Goal: Obtain resource: Download file/media

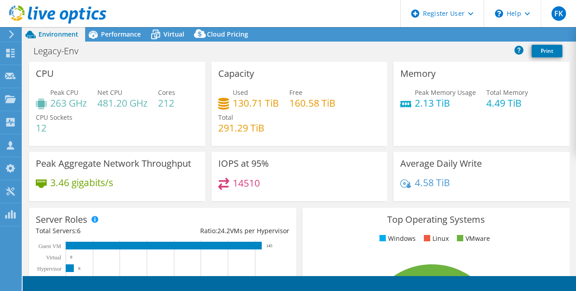
select select "[GEOGRAPHIC_DATA]"
click at [461, 33] on link "Share" at bounding box center [462, 35] width 37 height 14
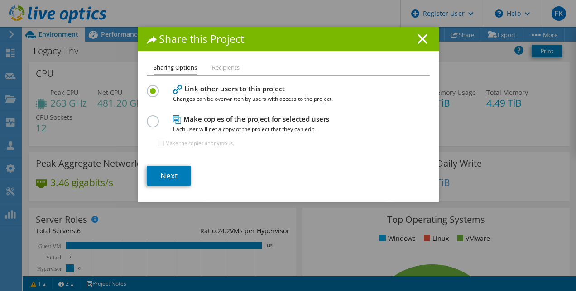
click at [155, 117] on label at bounding box center [155, 116] width 16 height 2
click at [0, 0] on input "radio" at bounding box center [0, 0] width 0 height 0
click at [168, 174] on link "Next" at bounding box center [169, 176] width 44 height 20
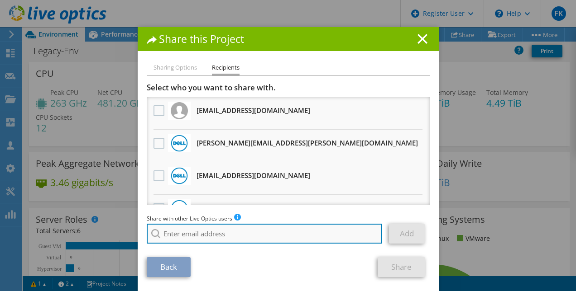
click at [174, 234] on input "search" at bounding box center [264, 234] width 235 height 20
click at [181, 235] on input "bart.[PERSON_NAME]@" at bounding box center [264, 234] width 235 height 20
click at [215, 232] on input "bart.[PERSON_NAME]@" at bounding box center [264, 234] width 235 height 20
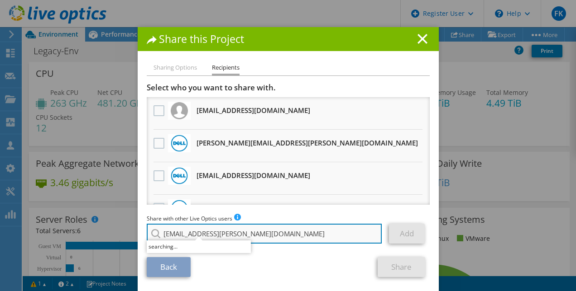
click at [263, 231] on input "[EMAIL_ADDRESS][PERSON_NAME][DOMAIN_NAME]" at bounding box center [264, 234] width 235 height 20
type input "bart.[PERSON_NAME]"
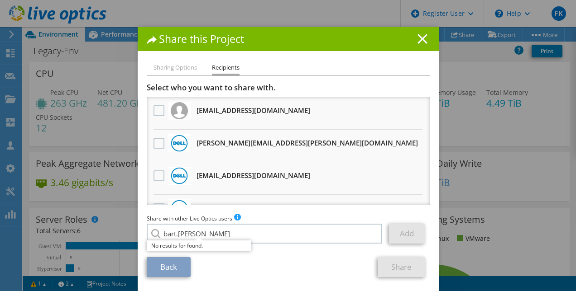
click at [422, 39] on icon at bounding box center [422, 39] width 10 height 10
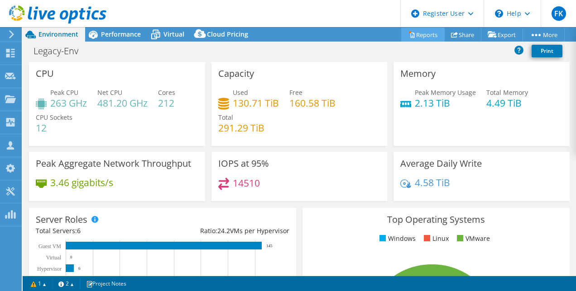
click at [430, 34] on link "Reports" at bounding box center [422, 35] width 43 height 14
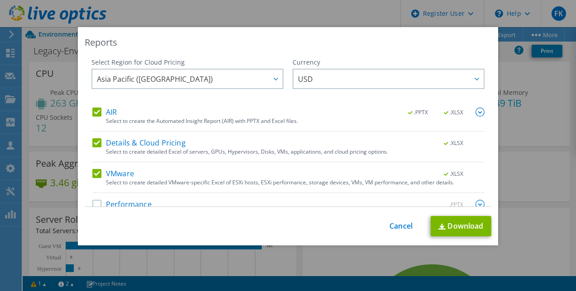
scroll to position [17, 0]
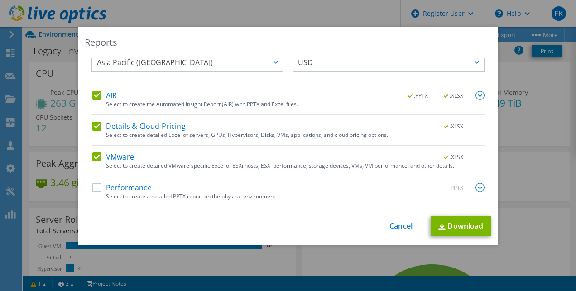
click at [95, 186] on label "Performance" at bounding box center [121, 187] width 59 height 9
click at [0, 0] on input "Performance" at bounding box center [0, 0] width 0 height 0
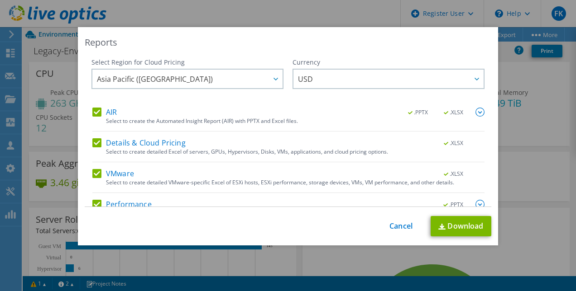
scroll to position [0, 0]
click at [444, 224] on link "Download" at bounding box center [460, 226] width 61 height 20
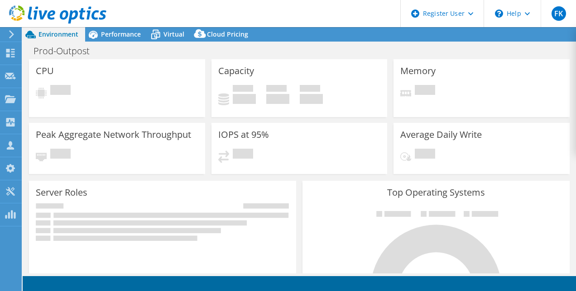
select select "USD"
select select "[GEOGRAPHIC_DATA]"
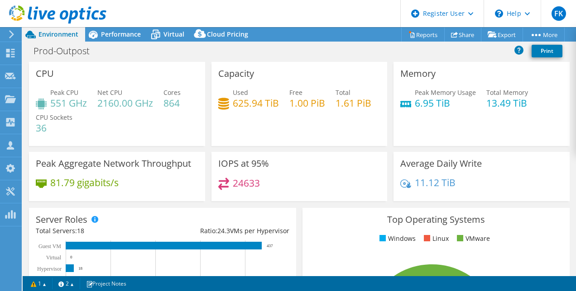
click at [421, 42] on div "Prod-Outpost Print" at bounding box center [299, 52] width 553 height 20
click at [420, 39] on link "Reports" at bounding box center [422, 35] width 43 height 14
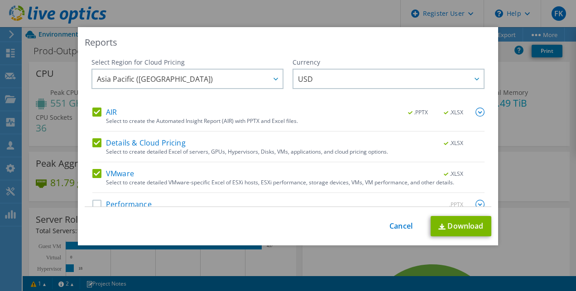
scroll to position [17, 0]
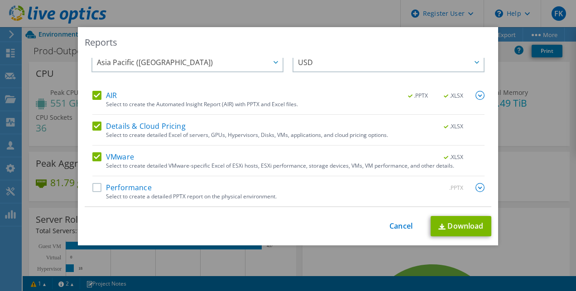
click at [92, 189] on label "Performance" at bounding box center [121, 187] width 59 height 9
click at [0, 0] on input "Performance" at bounding box center [0, 0] width 0 height 0
click at [446, 222] on link "Download" at bounding box center [460, 226] width 61 height 20
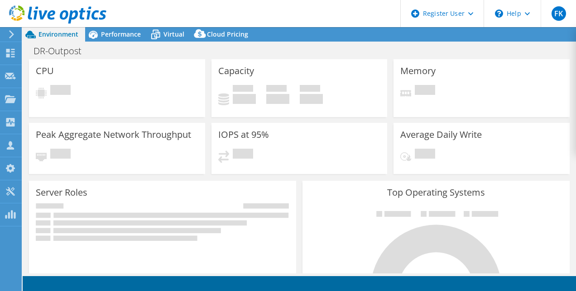
select select "[GEOGRAPHIC_DATA]"
select select "USD"
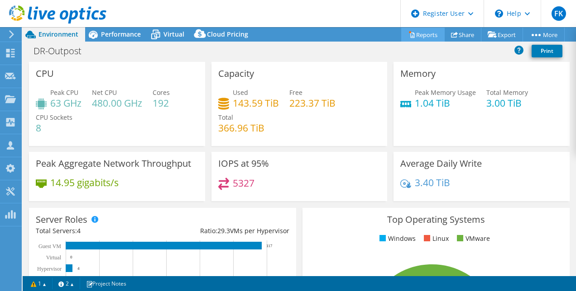
click at [410, 38] on link "Reports" at bounding box center [422, 35] width 43 height 14
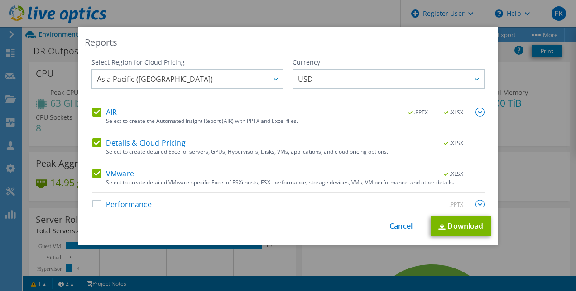
scroll to position [17, 0]
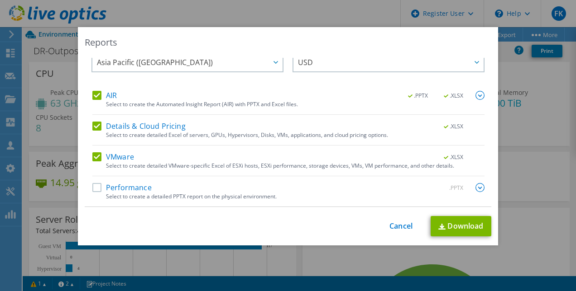
click at [92, 186] on label "Performance" at bounding box center [121, 187] width 59 height 9
click at [0, 0] on input "Performance" at bounding box center [0, 0] width 0 height 0
click at [442, 227] on link "Download" at bounding box center [460, 226] width 61 height 20
